Goal: Navigation & Orientation: Find specific page/section

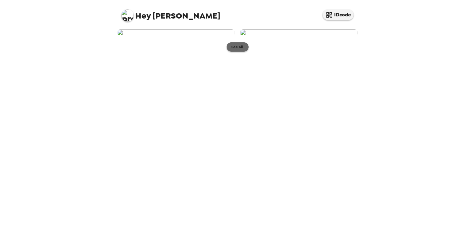
click at [234, 52] on button "See all" at bounding box center [238, 46] width 22 height 9
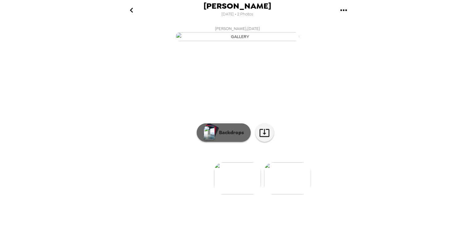
click at [230, 136] on p "Backdrops" at bounding box center [230, 132] width 28 height 7
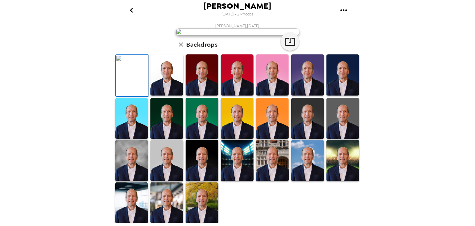
scroll to position [62, 0]
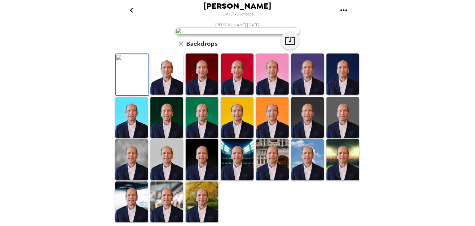
click at [176, 94] on img at bounding box center [166, 73] width 33 height 41
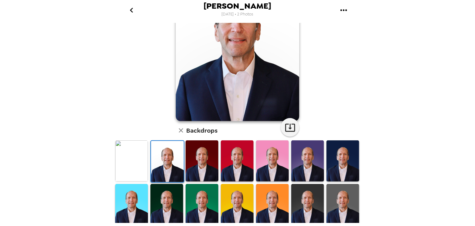
click at [336, 194] on img at bounding box center [342, 204] width 33 height 41
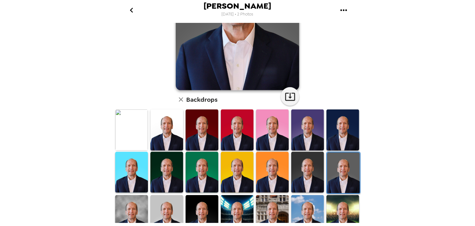
scroll to position [123, 0]
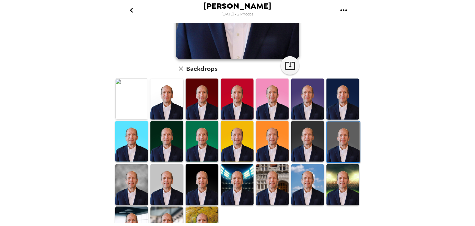
click at [171, 179] on img at bounding box center [166, 184] width 33 height 41
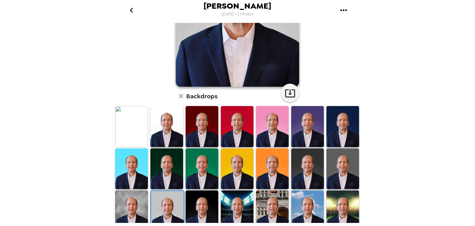
scroll to position [145, 0]
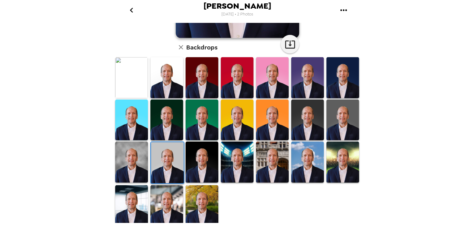
click at [173, 199] on img at bounding box center [166, 205] width 33 height 41
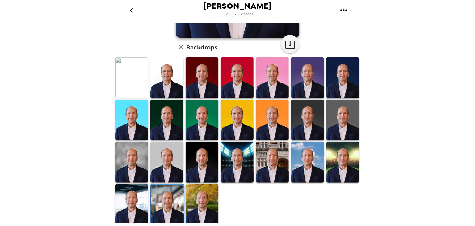
click at [143, 162] on img at bounding box center [131, 161] width 33 height 41
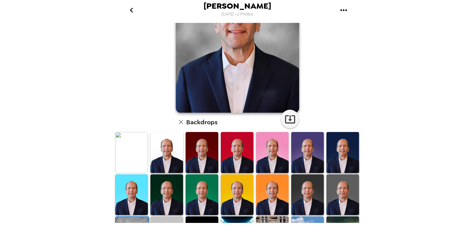
scroll to position [123, 0]
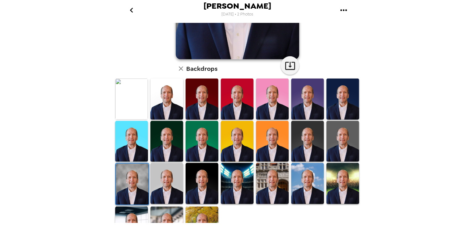
click at [178, 181] on img at bounding box center [166, 183] width 33 height 41
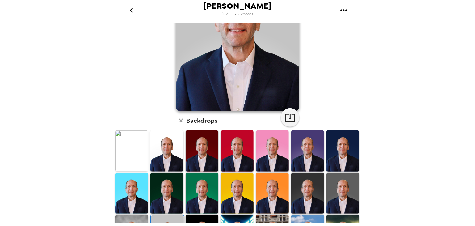
scroll to position [62, 0]
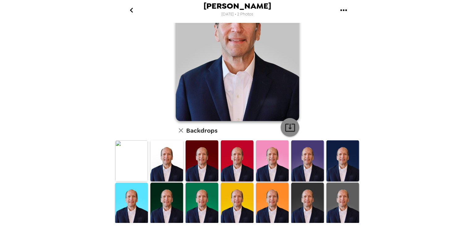
click at [288, 126] on icon "button" at bounding box center [290, 127] width 11 height 11
click at [131, 9] on icon "go back" at bounding box center [131, 10] width 3 height 5
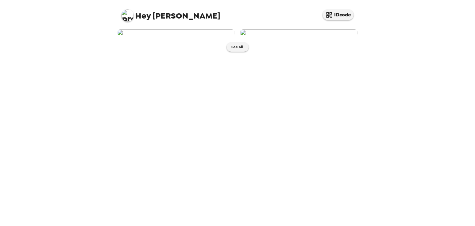
click at [306, 36] on img at bounding box center [299, 32] width 118 height 7
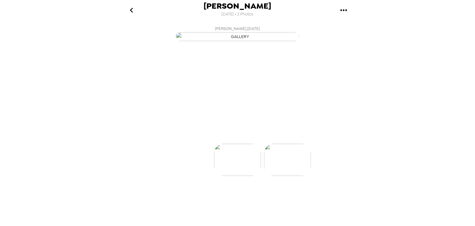
scroll to position [0, 49]
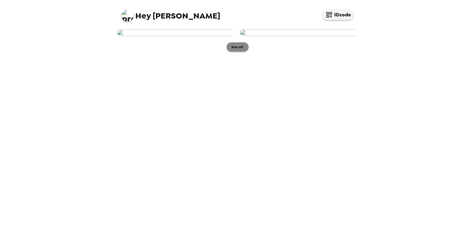
click at [236, 52] on button "See all" at bounding box center [238, 46] width 22 height 9
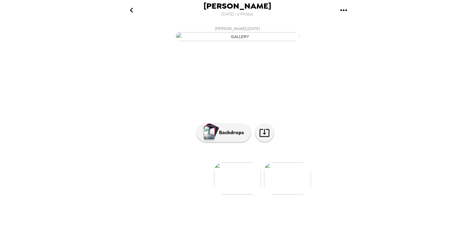
scroll to position [41, 0]
click at [230, 136] on p "Backdrops" at bounding box center [230, 132] width 28 height 7
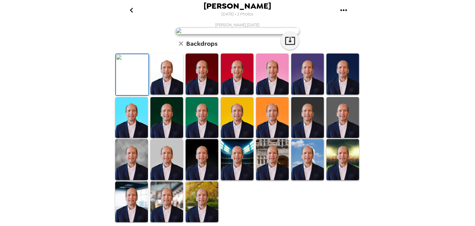
scroll to position [134, 0]
click at [166, 169] on img at bounding box center [166, 159] width 33 height 41
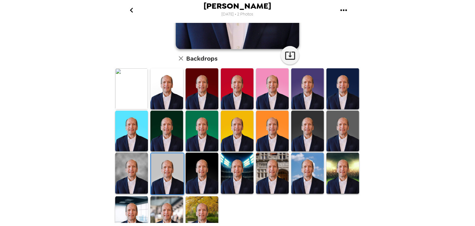
scroll to position [10, 0]
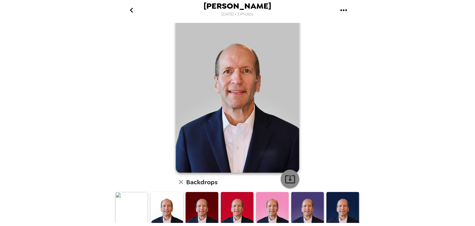
click at [285, 179] on icon "button" at bounding box center [290, 178] width 11 height 11
